Goal: Information Seeking & Learning: Learn about a topic

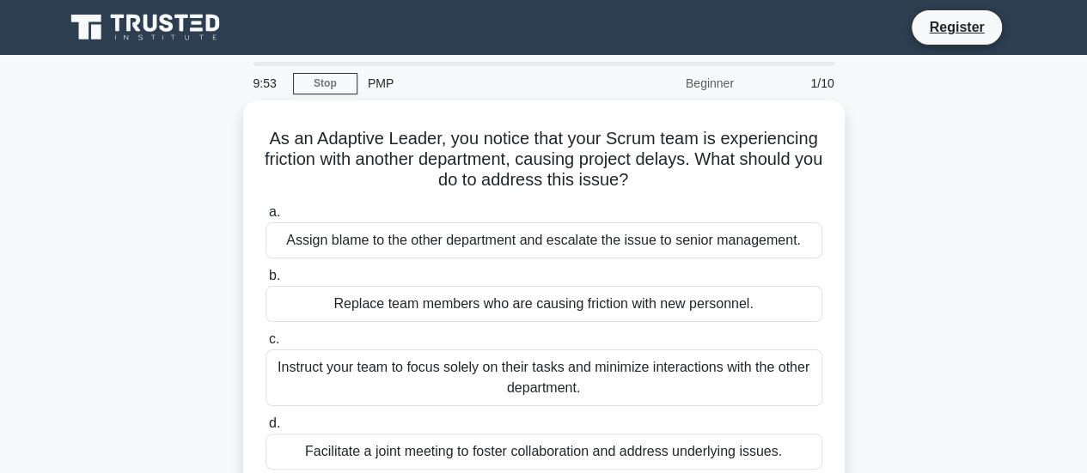
click at [708, 82] on div "Beginner" at bounding box center [669, 83] width 150 height 34
click at [314, 78] on link "Stop" at bounding box center [325, 83] width 64 height 21
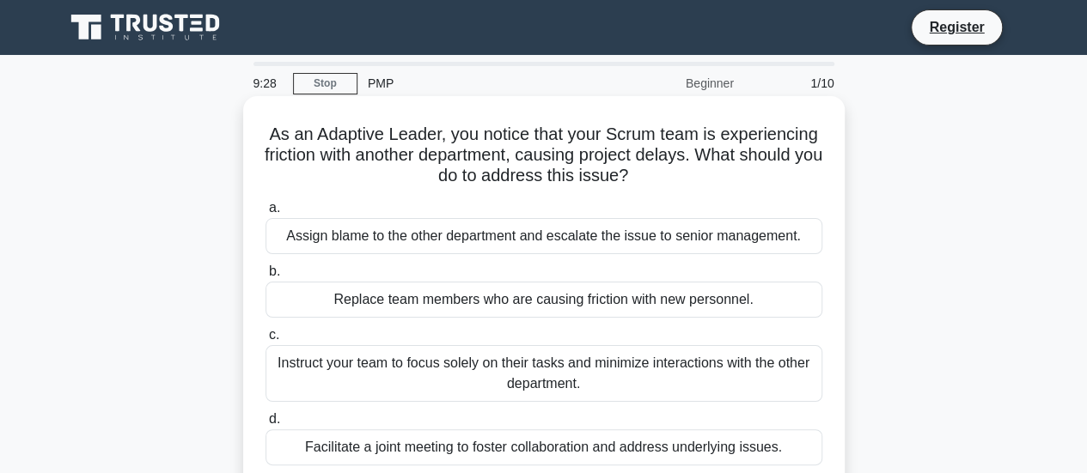
scroll to position [86, 0]
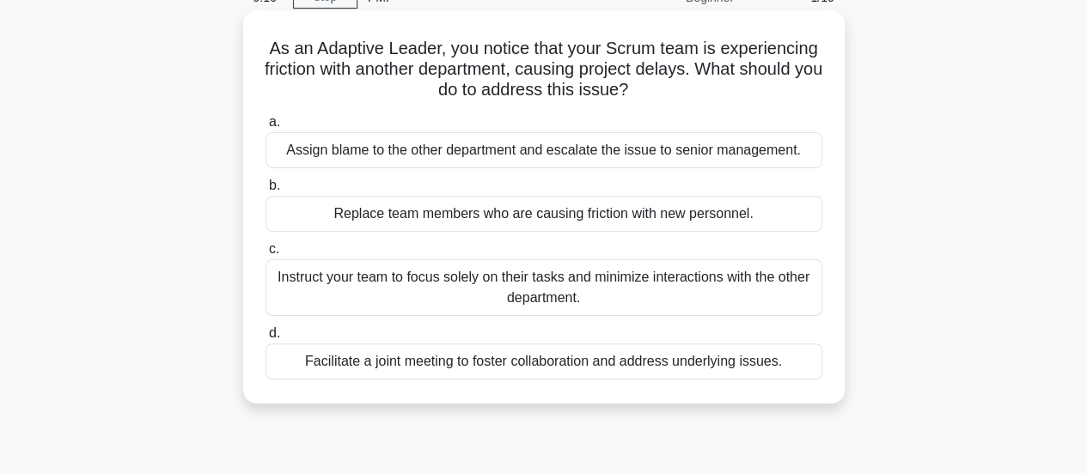
click at [424, 369] on div "Facilitate a joint meeting to foster collaboration and address underlying issue…" at bounding box center [543, 362] width 557 height 36
click at [265, 339] on input "d. Facilitate a joint meeting to foster collaboration and address underlying is…" at bounding box center [265, 333] width 0 height 11
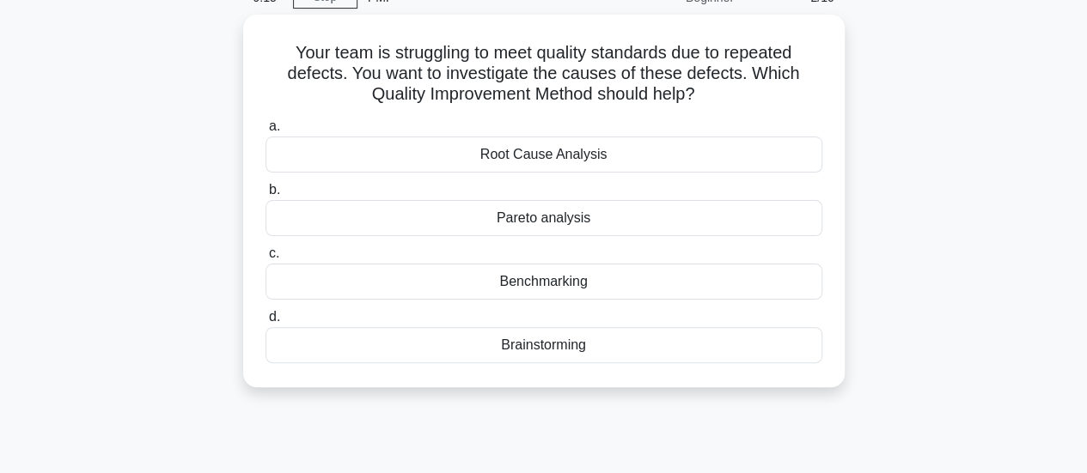
scroll to position [0, 0]
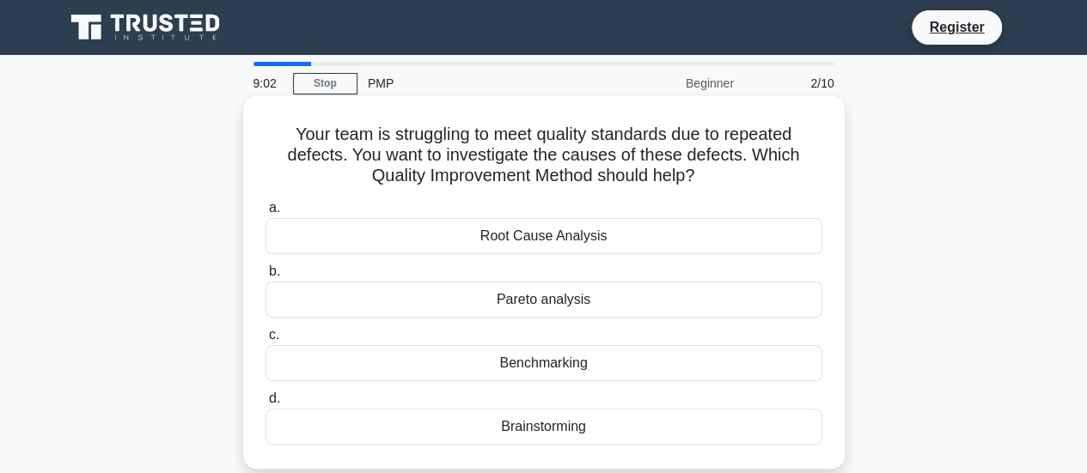
click at [598, 240] on div "Root Cause Analysis" at bounding box center [543, 236] width 557 height 36
click at [265, 214] on input "a. Root Cause Analysis" at bounding box center [265, 208] width 0 height 11
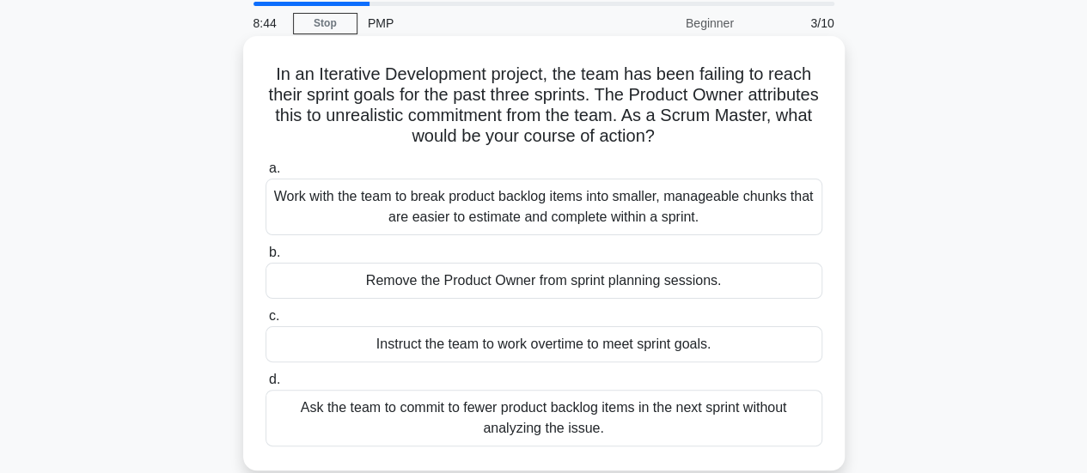
scroll to position [86, 0]
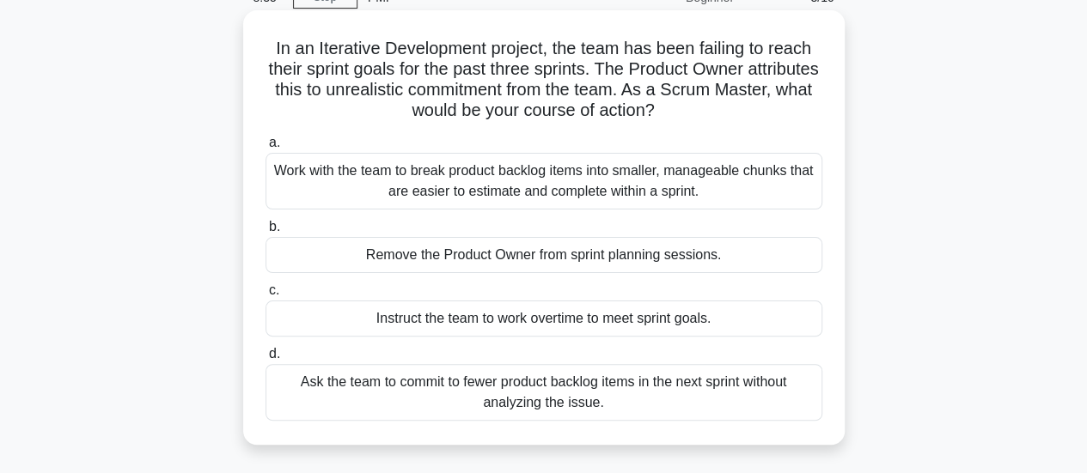
click at [519, 190] on div "Work with the team to break product backlog items into smaller, manageable chun…" at bounding box center [543, 181] width 557 height 57
click at [265, 149] on input "a. Work with the team to break product backlog items into smaller, manageable c…" at bounding box center [265, 142] width 0 height 11
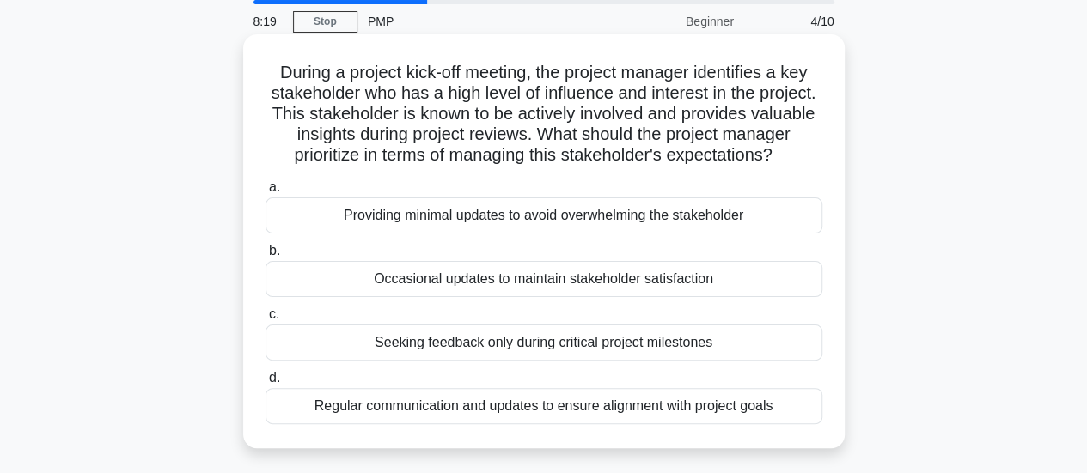
scroll to position [88, 0]
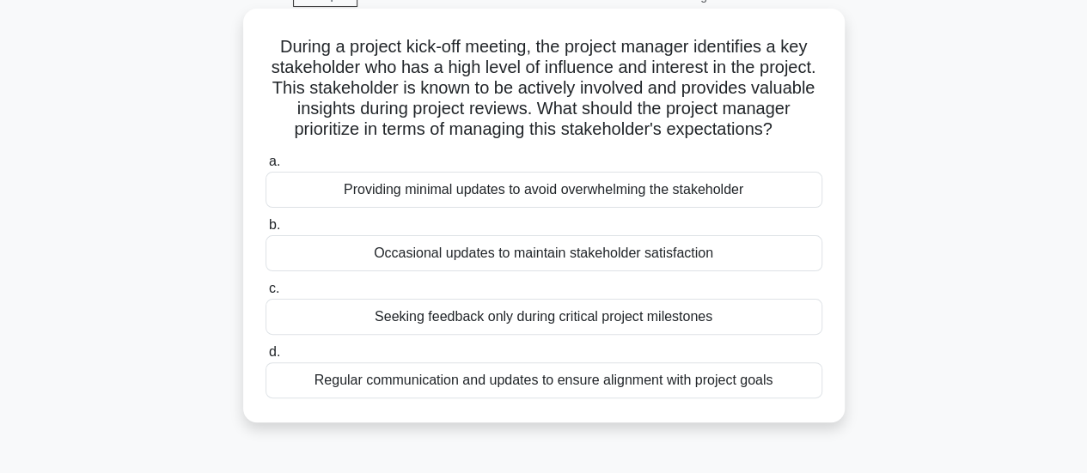
click at [390, 398] on div "Regular communication and updates to ensure alignment with project goals" at bounding box center [543, 381] width 557 height 36
click at [265, 358] on input "d. Regular communication and updates to ensure alignment with project goals" at bounding box center [265, 352] width 0 height 11
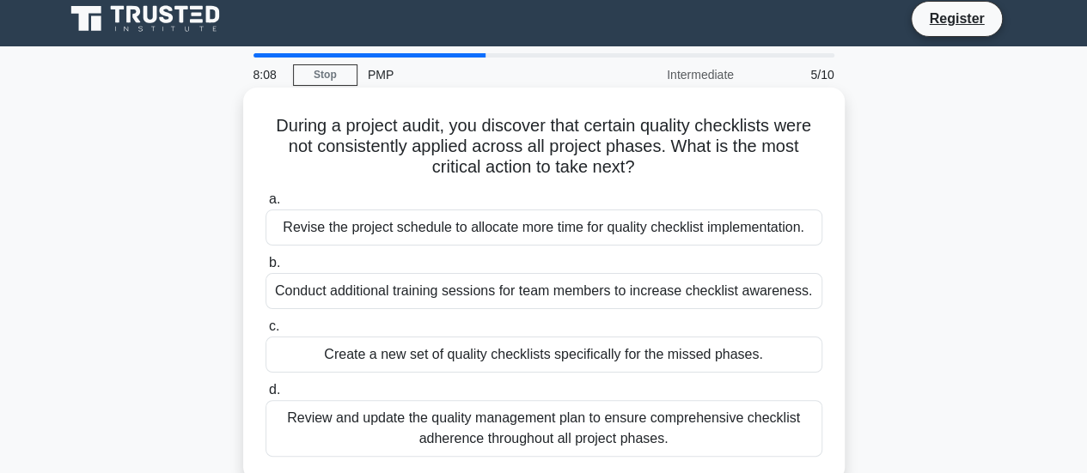
scroll to position [0, 0]
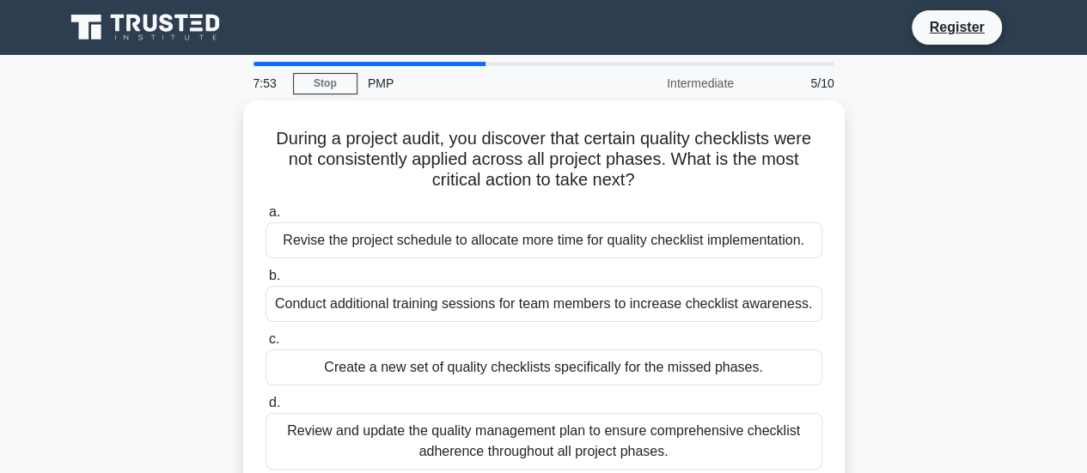
click at [713, 85] on div "Intermediate" at bounding box center [669, 83] width 150 height 34
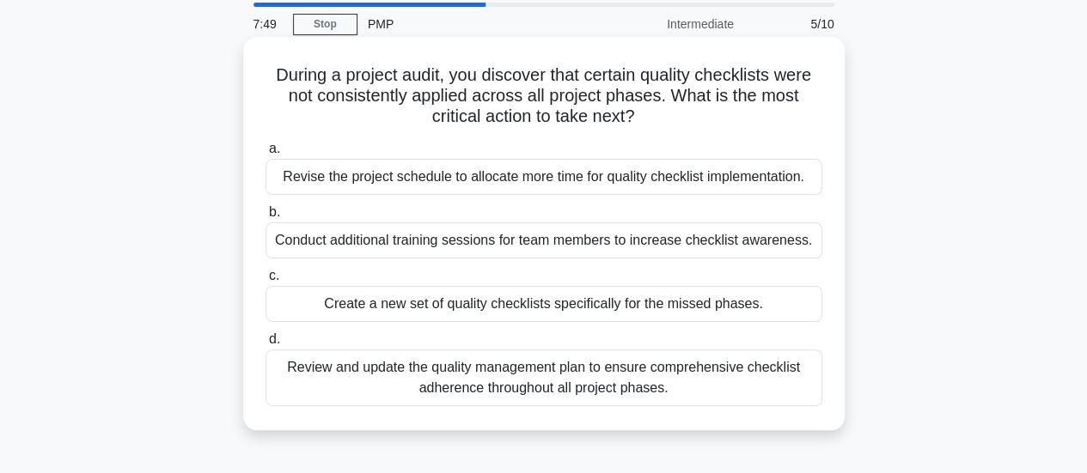
scroll to position [86, 0]
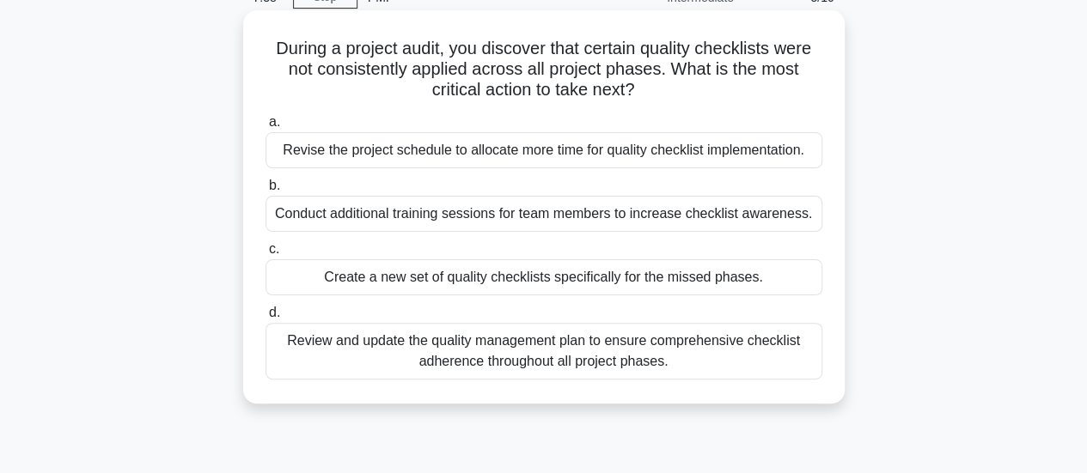
click at [400, 355] on div "Review and update the quality management plan to ensure comprehensive checklist…" at bounding box center [543, 351] width 557 height 57
click at [265, 319] on input "d. Review and update the quality management plan to ensure comprehensive checkl…" at bounding box center [265, 313] width 0 height 11
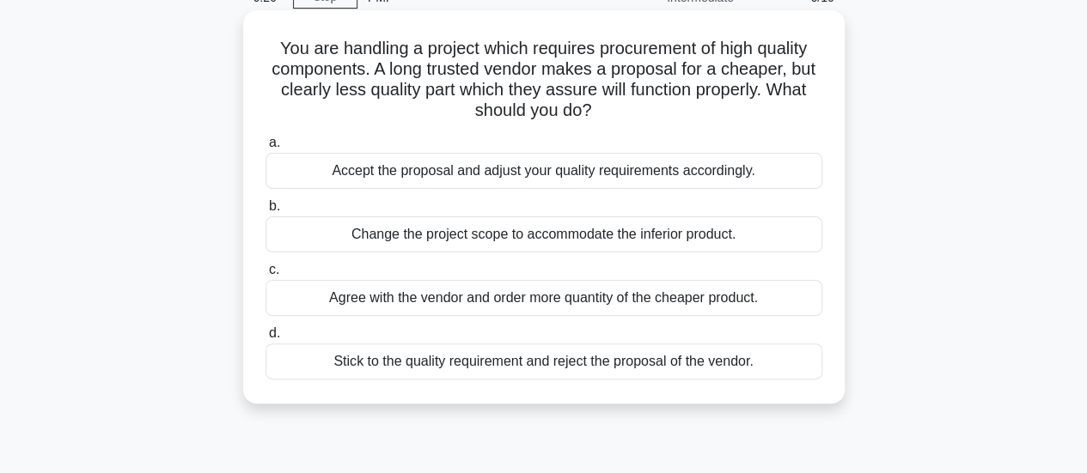
click at [376, 363] on div "Stick to the quality requirement and reject the proposal of the vendor." at bounding box center [543, 362] width 557 height 36
click at [265, 339] on input "d. Stick to the quality requirement and reject the proposal of the vendor." at bounding box center [265, 333] width 0 height 11
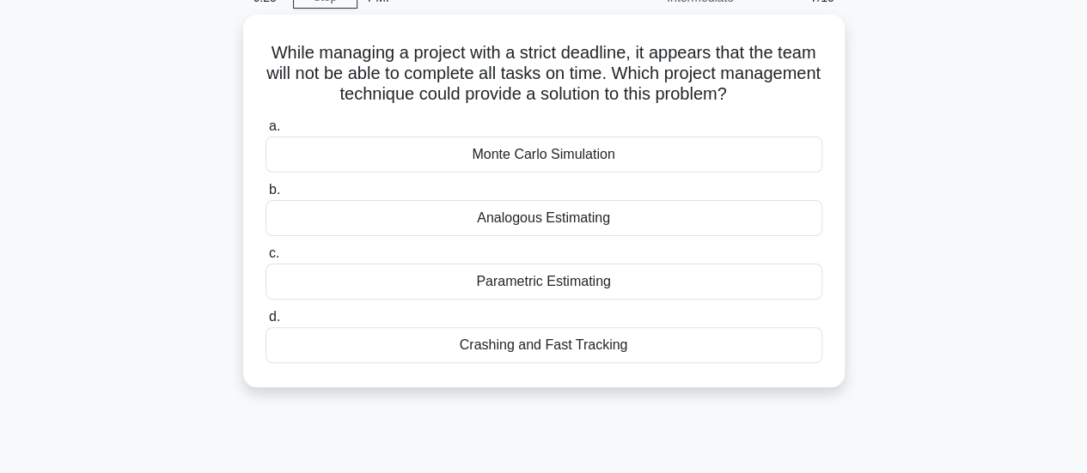
scroll to position [0, 0]
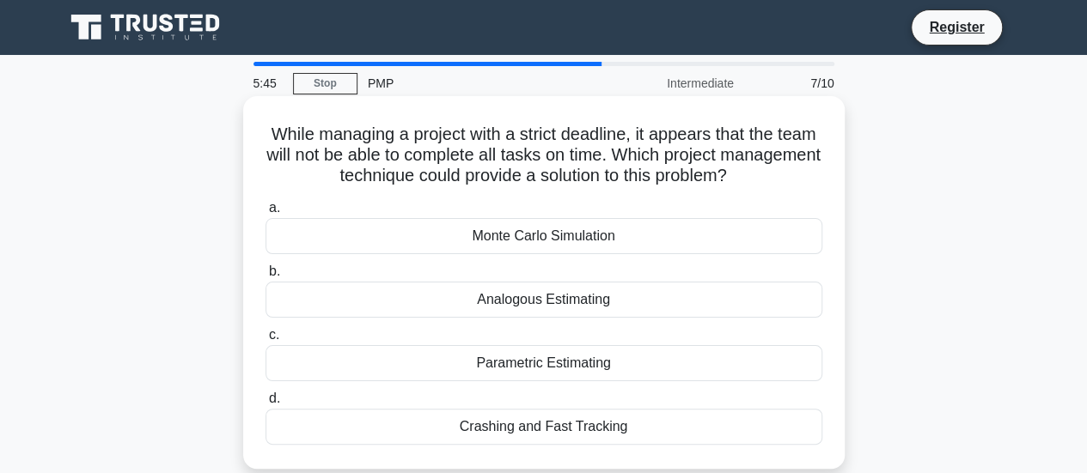
click at [562, 425] on div "Crashing and Fast Tracking" at bounding box center [543, 427] width 557 height 36
click at [265, 405] on input "d. Crashing and Fast Tracking" at bounding box center [265, 398] width 0 height 11
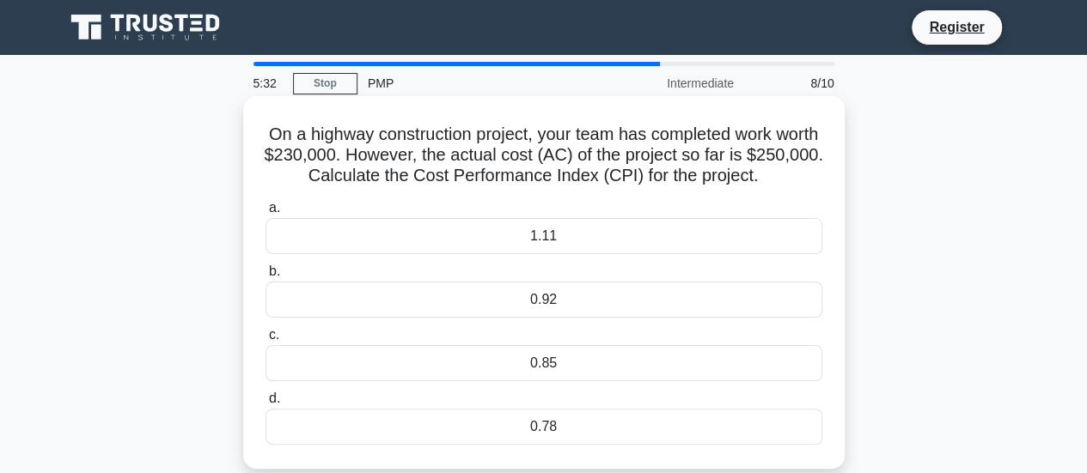
click at [560, 237] on div "1.11" at bounding box center [543, 236] width 557 height 36
click at [265, 214] on input "a. 1.11" at bounding box center [265, 208] width 0 height 11
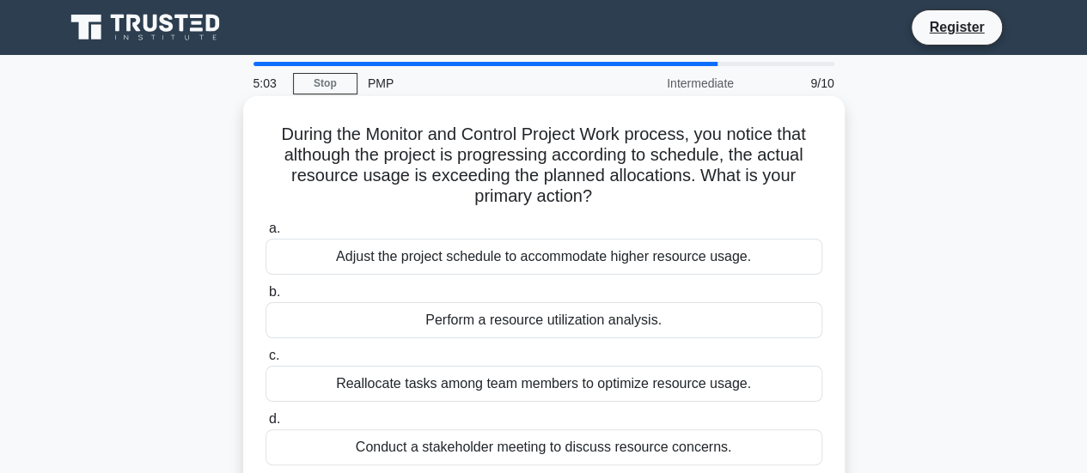
scroll to position [86, 0]
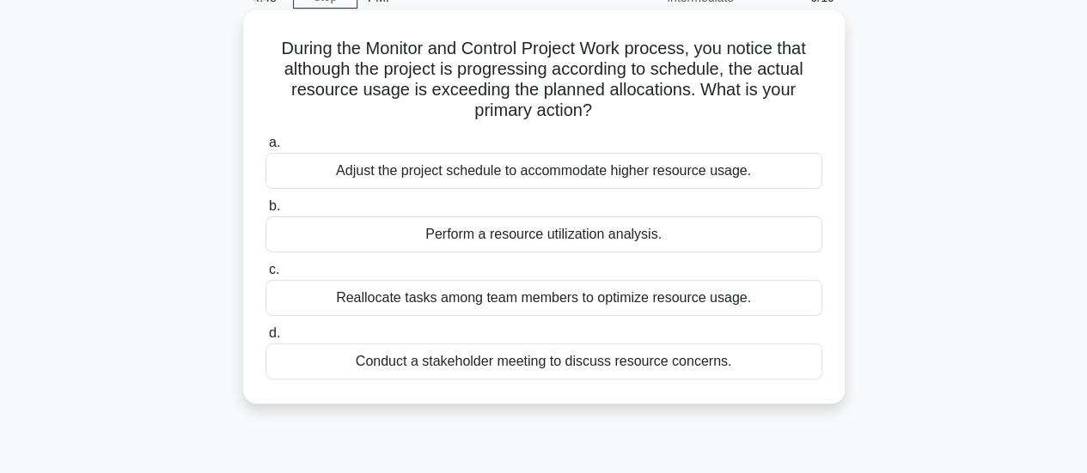
click at [543, 166] on div "Adjust the project schedule to accommodate higher resource usage." at bounding box center [543, 171] width 557 height 36
click at [265, 149] on input "a. Adjust the project schedule to accommodate higher resource usage." at bounding box center [265, 142] width 0 height 11
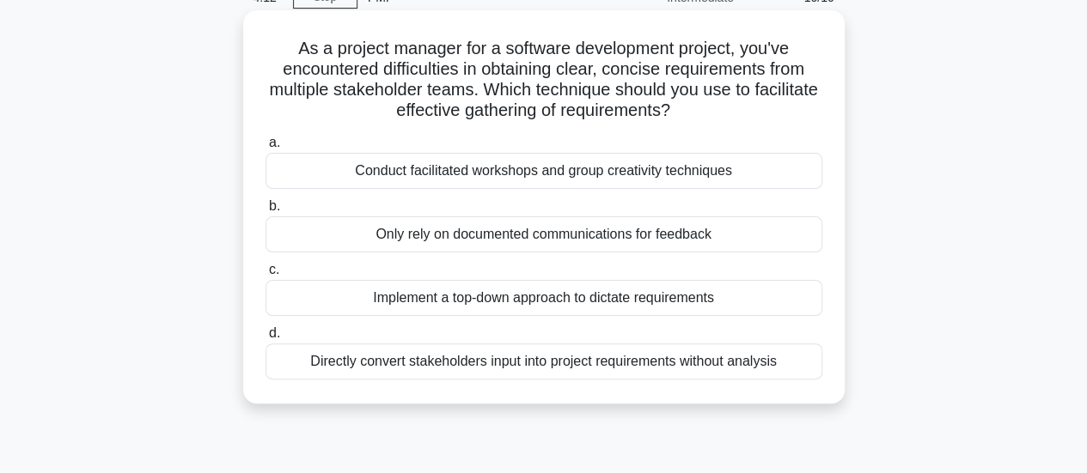
click at [497, 183] on div "Conduct facilitated workshops and group creativity techniques" at bounding box center [543, 171] width 557 height 36
click at [265, 149] on input "a. Conduct facilitated workshops and group creativity techniques" at bounding box center [265, 142] width 0 height 11
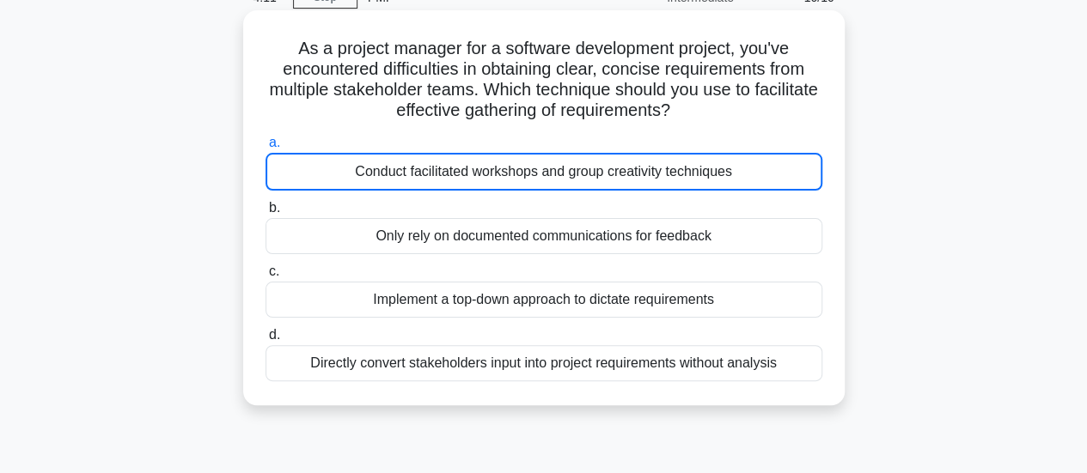
scroll to position [0, 0]
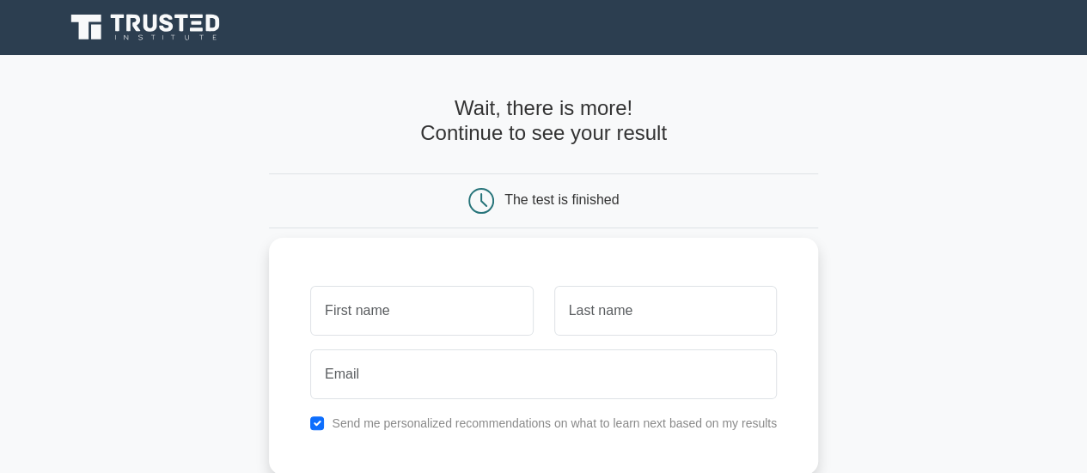
click at [452, 302] on input "text" at bounding box center [421, 311] width 223 height 50
type input "KARTHI"
click at [652, 315] on input "text" at bounding box center [665, 311] width 223 height 50
type input "N"
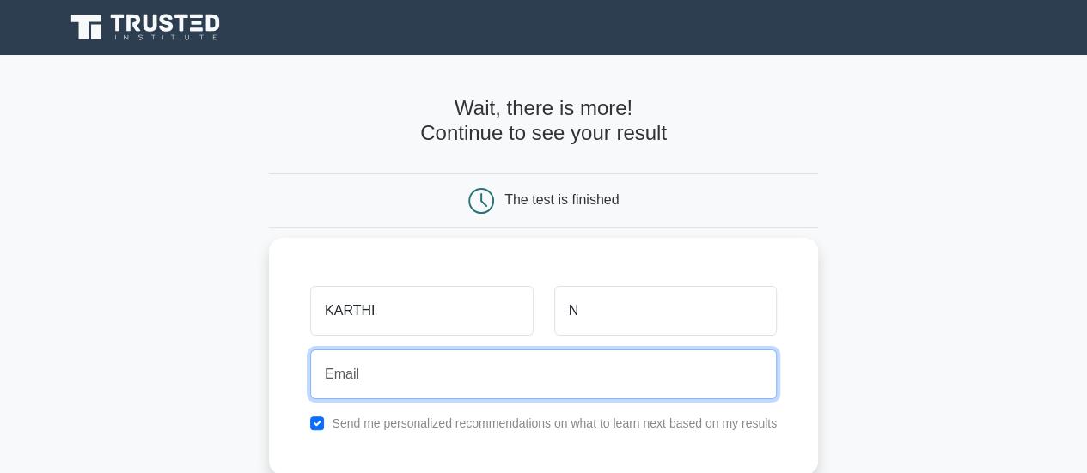
click at [399, 368] on input "email" at bounding box center [543, 375] width 467 height 50
type input "karthin91@gmail.com"
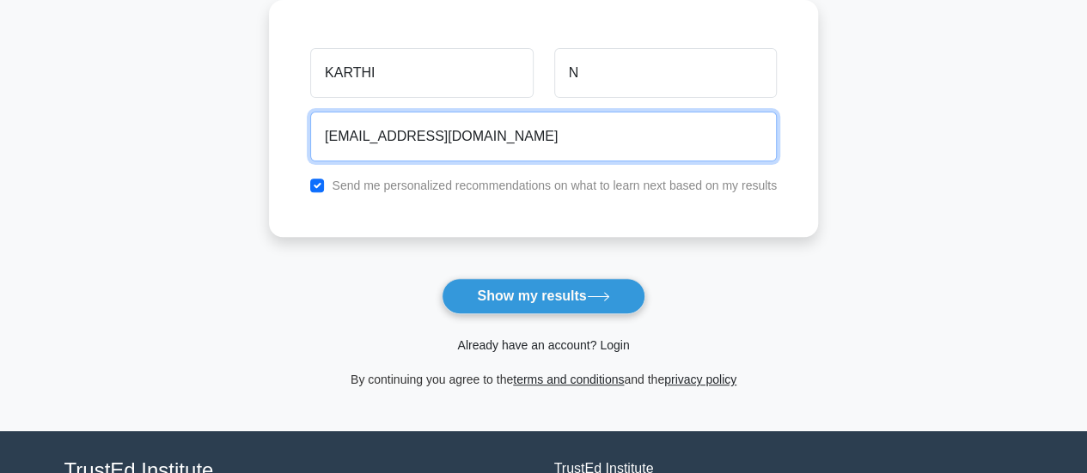
scroll to position [258, 0]
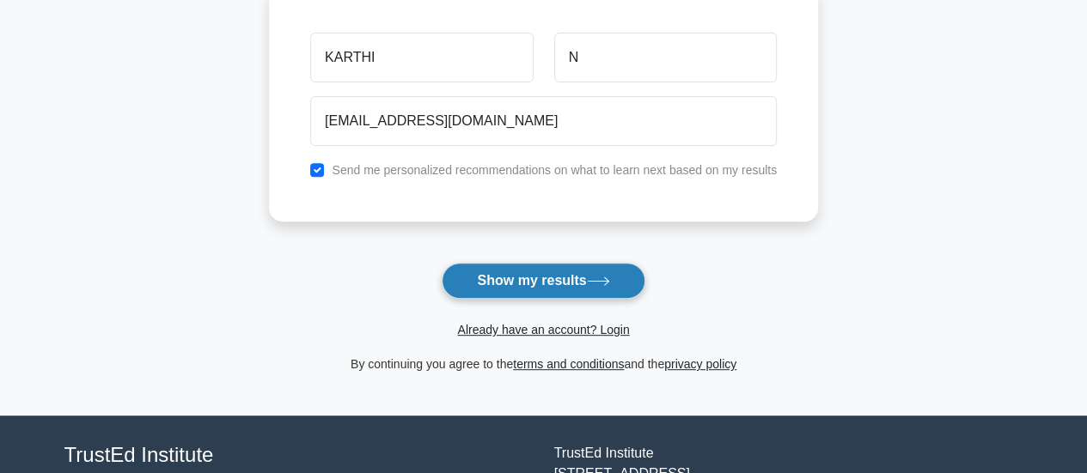
click at [521, 283] on button "Show my results" at bounding box center [543, 281] width 203 height 36
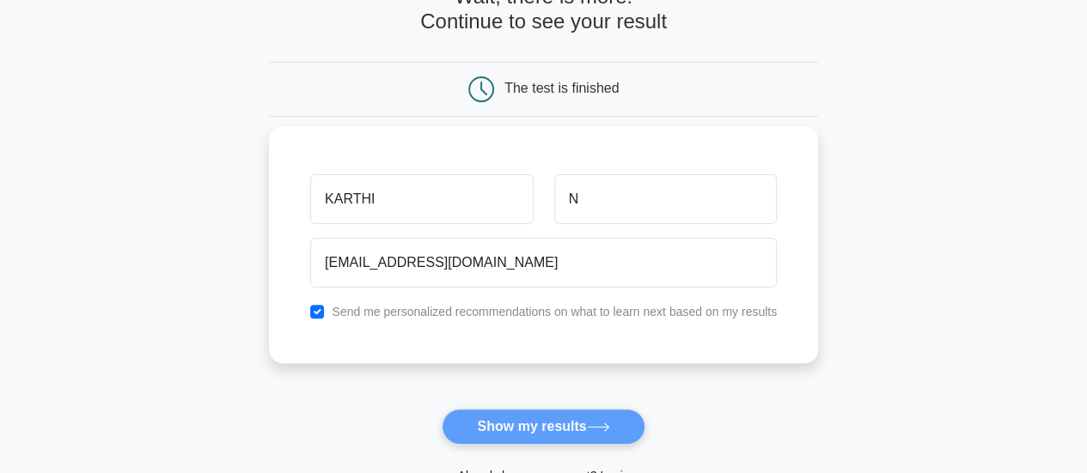
scroll to position [0, 0]
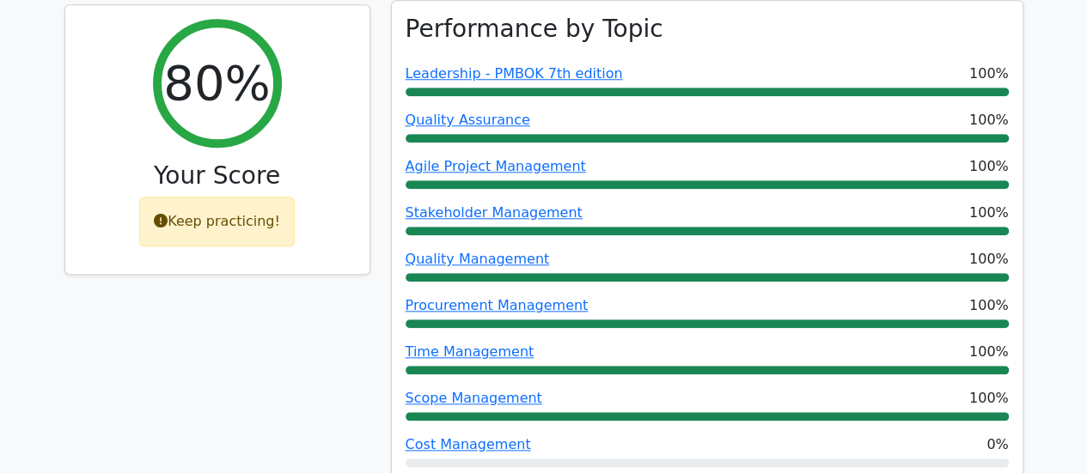
scroll to position [773, 0]
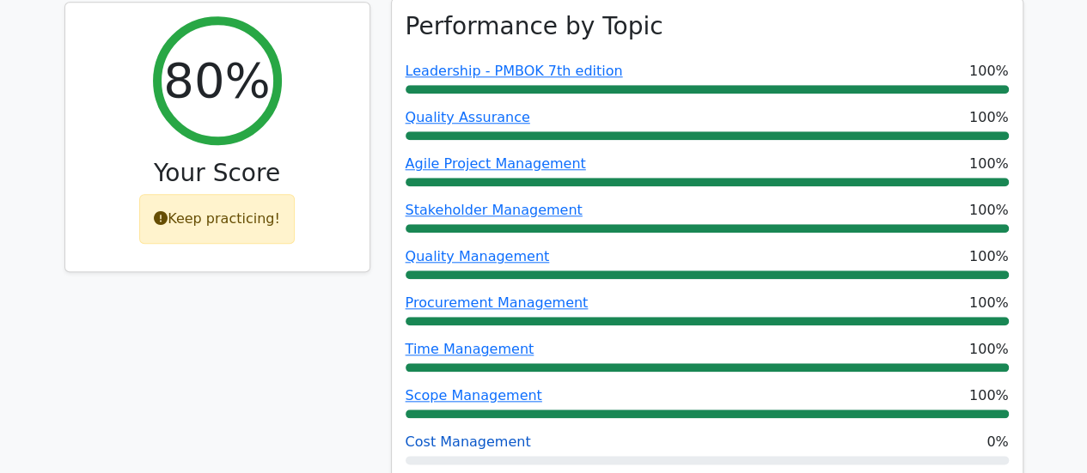
click at [474, 434] on link "Cost Management" at bounding box center [468, 442] width 125 height 16
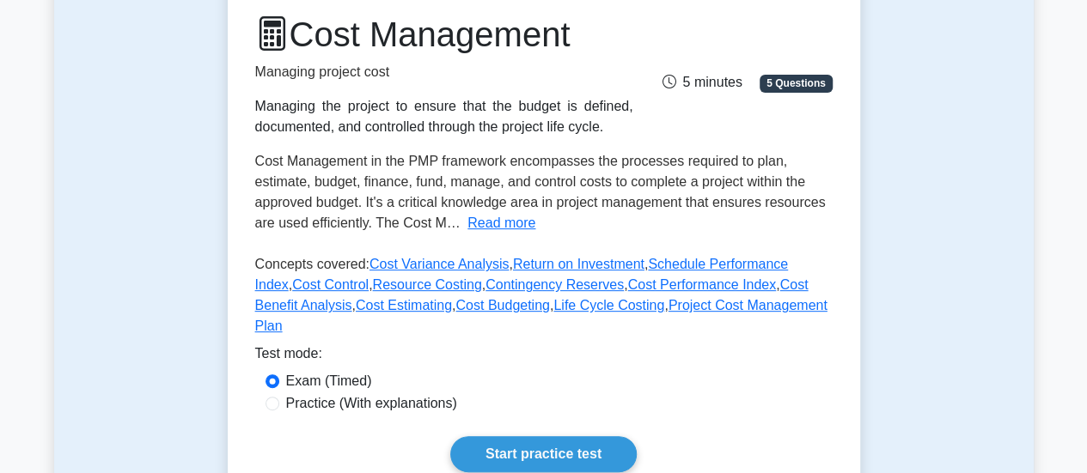
scroll to position [258, 0]
